Goal: Navigation & Orientation: Find specific page/section

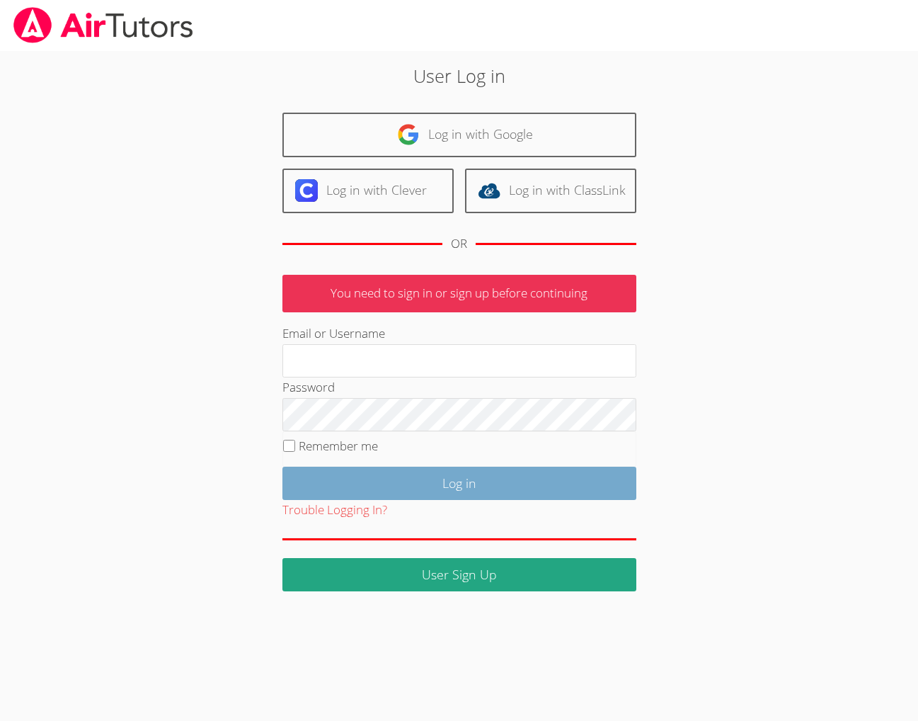
type input "[EMAIL_ADDRESS][DOMAIN_NAME]"
click at [399, 500] on input "Log in" at bounding box center [460, 483] width 354 height 33
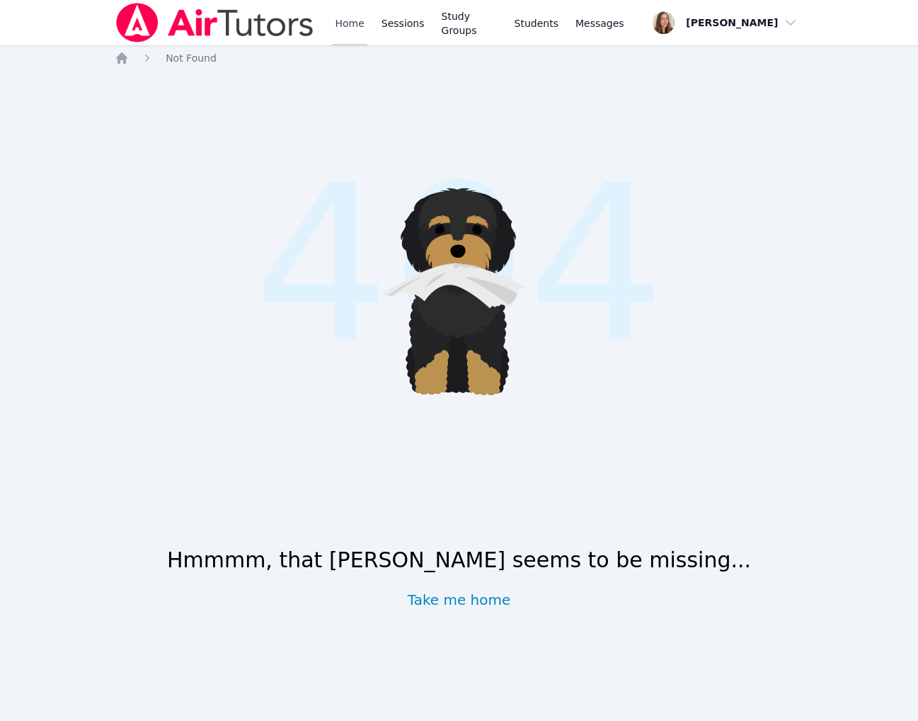
click at [367, 44] on link "Home" at bounding box center [349, 22] width 35 height 45
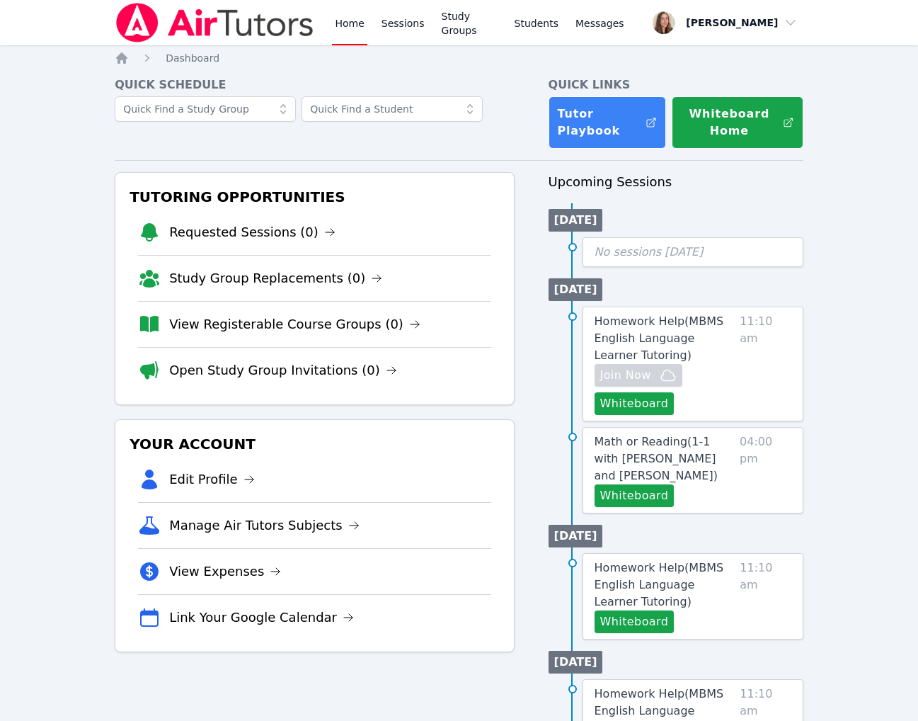
click at [367, 44] on link "Home" at bounding box center [349, 22] width 35 height 45
click at [367, 29] on link "Home" at bounding box center [349, 22] width 35 height 45
click at [428, 35] on link "Sessions" at bounding box center [403, 22] width 49 height 45
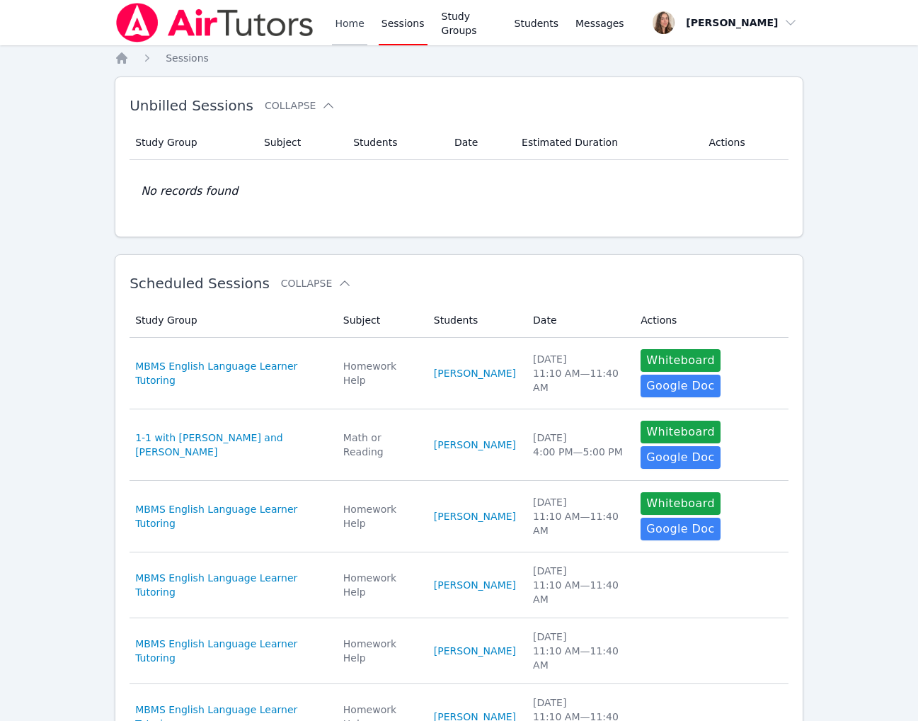
click at [367, 24] on link "Home" at bounding box center [349, 22] width 35 height 45
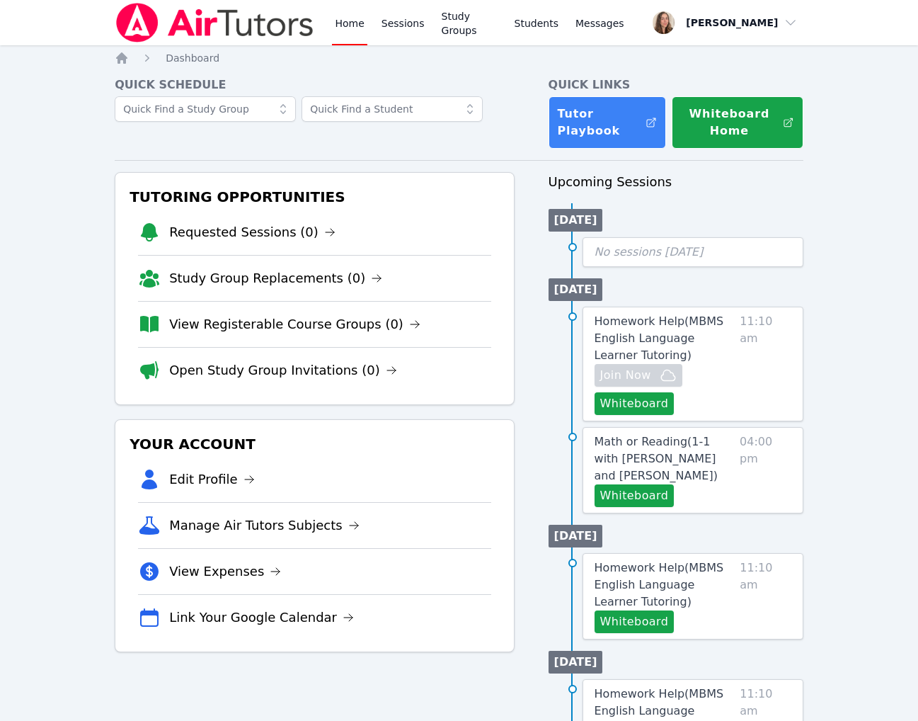
click at [367, 24] on link "Home" at bounding box center [349, 22] width 35 height 45
